Goal: Transaction & Acquisition: Purchase product/service

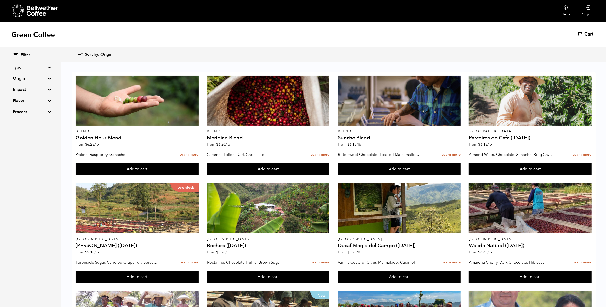
click at [48, 75] on div "Filter Type Blend Single Origin Decaf Seasonal Year Round Origin Blend [GEOGRAP…" at bounding box center [30, 83] width 61 height 73
click at [45, 77] on summary "Origin" at bounding box center [30, 78] width 35 height 6
click at [16, 113] on input "[GEOGRAPHIC_DATA]" at bounding box center [15, 112] width 5 height 5
checkbox input "true"
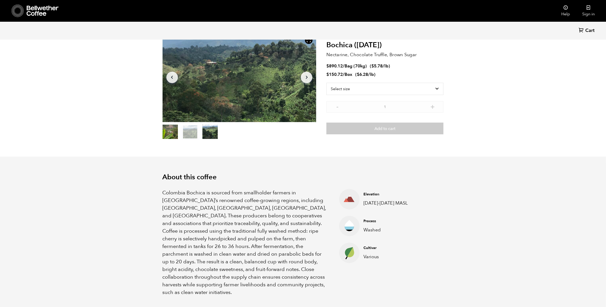
scroll to position [223, 0]
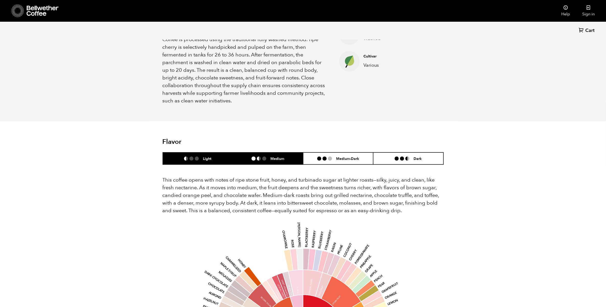
click at [290, 152] on li "Medium" at bounding box center [268, 158] width 70 height 12
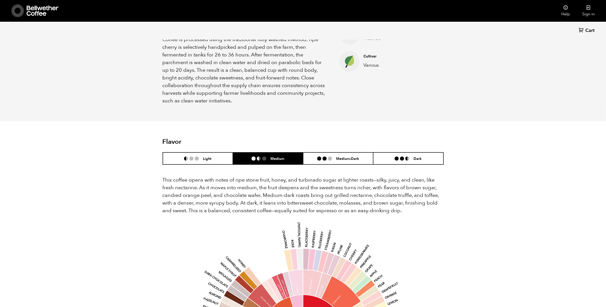
scroll to position [287, 0]
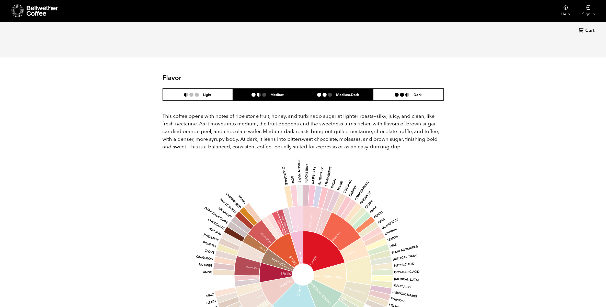
click at [337, 92] on h6 "Medium-Dark" at bounding box center [347, 94] width 23 height 4
click at [276, 89] on li "Medium" at bounding box center [268, 95] width 70 height 12
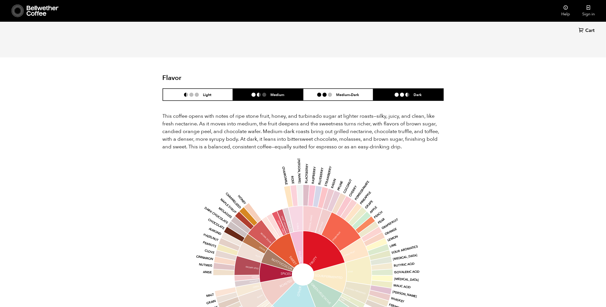
click at [400, 89] on li "Dark" at bounding box center [408, 95] width 70 height 12
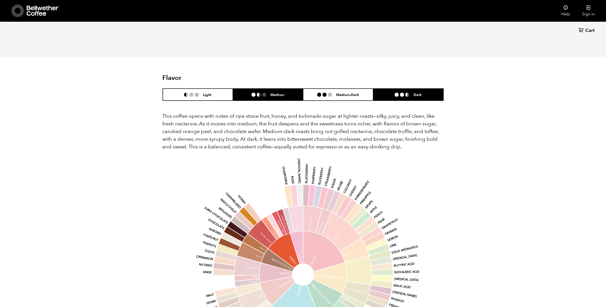
click at [270, 92] on h6 "Medium" at bounding box center [277, 94] width 14 height 4
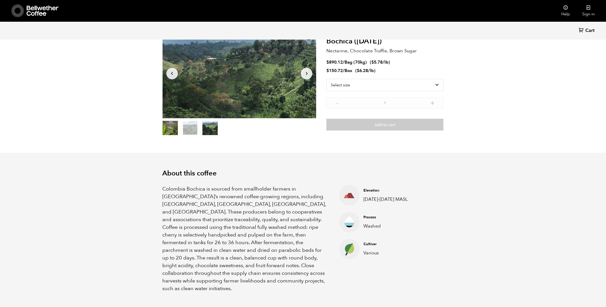
scroll to position [4, 0]
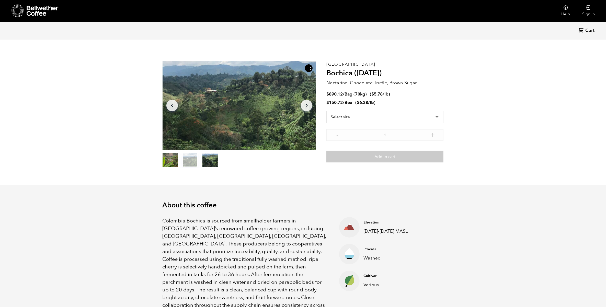
click at [207, 159] on button "item 2" at bounding box center [209, 161] width 15 height 14
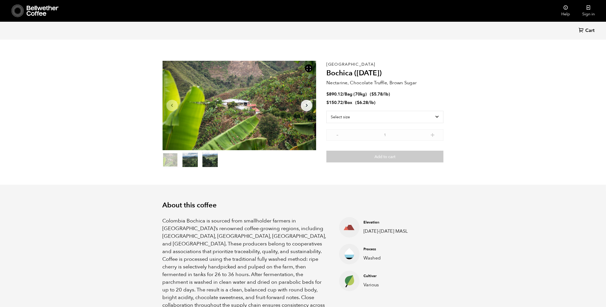
click at [165, 157] on button "item 0" at bounding box center [169, 161] width 15 height 14
click at [192, 161] on button "item 1" at bounding box center [189, 161] width 15 height 14
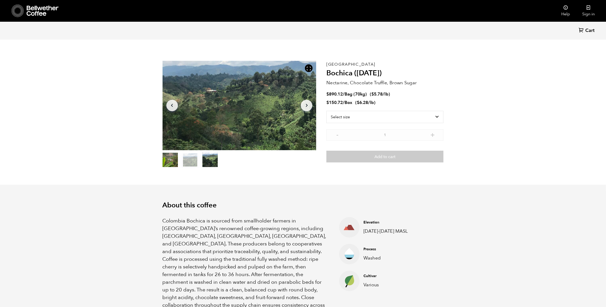
click at [210, 160] on button "item 2" at bounding box center [209, 161] width 15 height 14
